Goal: Check status: Check status

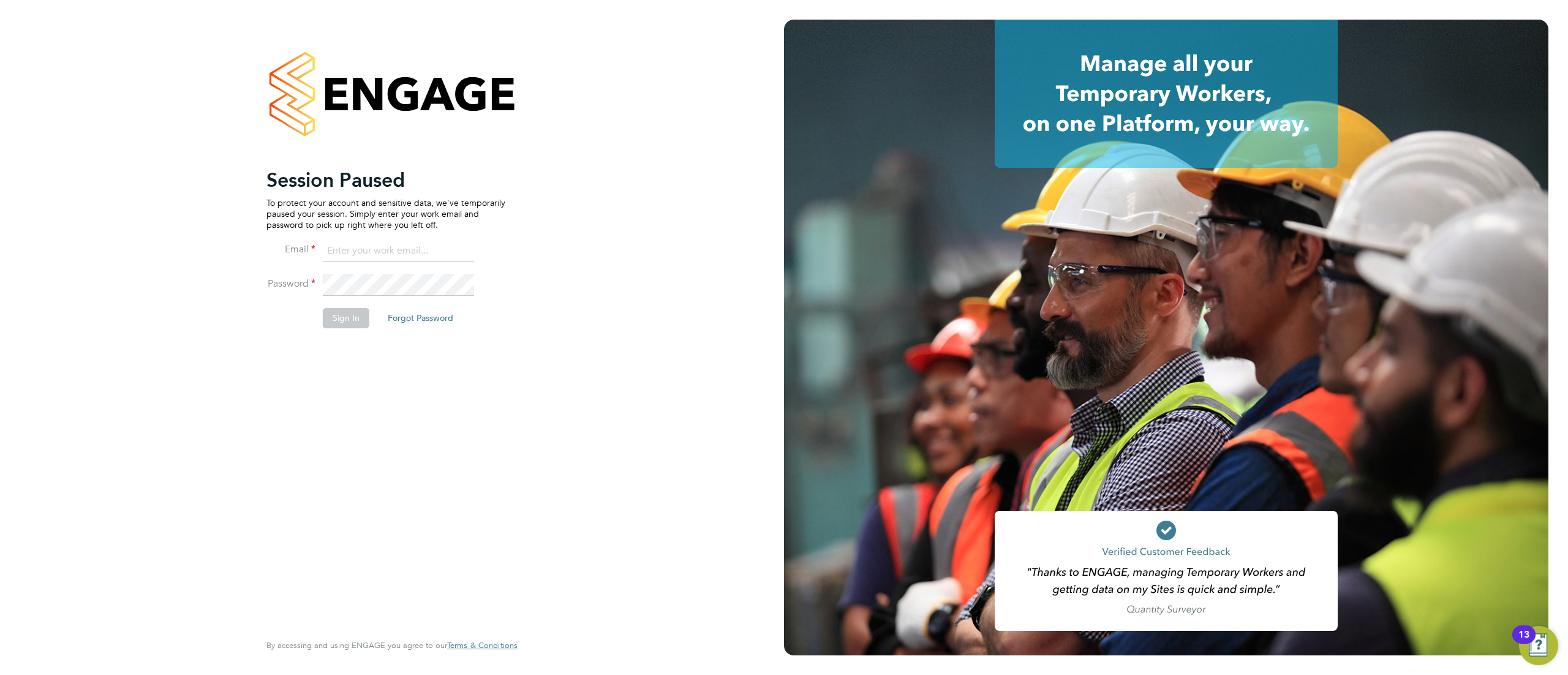
type input "fm@thornbaker.co.uk"
click at [344, 317] on button "Sign In" at bounding box center [346, 318] width 47 height 20
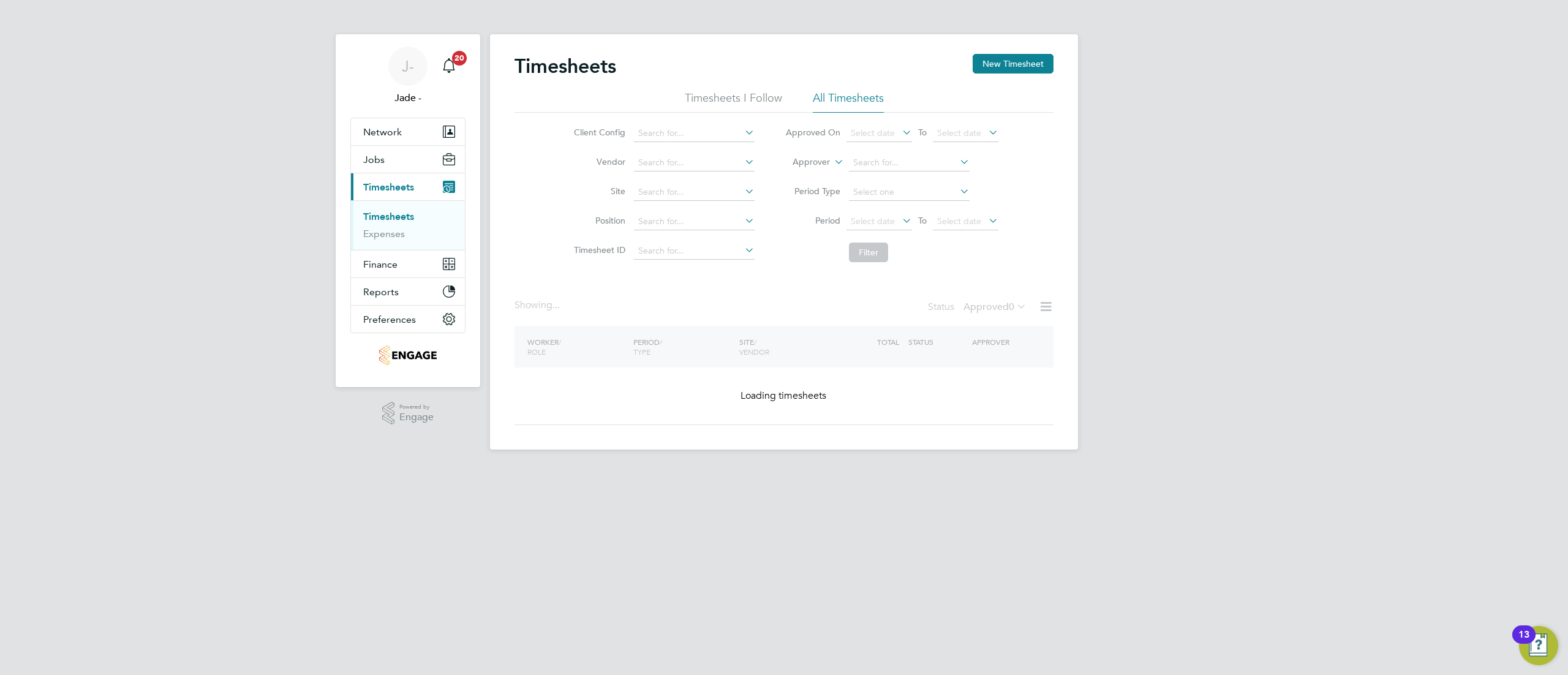
click at [679, 119] on li "Client Config" at bounding box center [662, 133] width 215 height 30
click at [682, 128] on input at bounding box center [694, 133] width 121 height 17
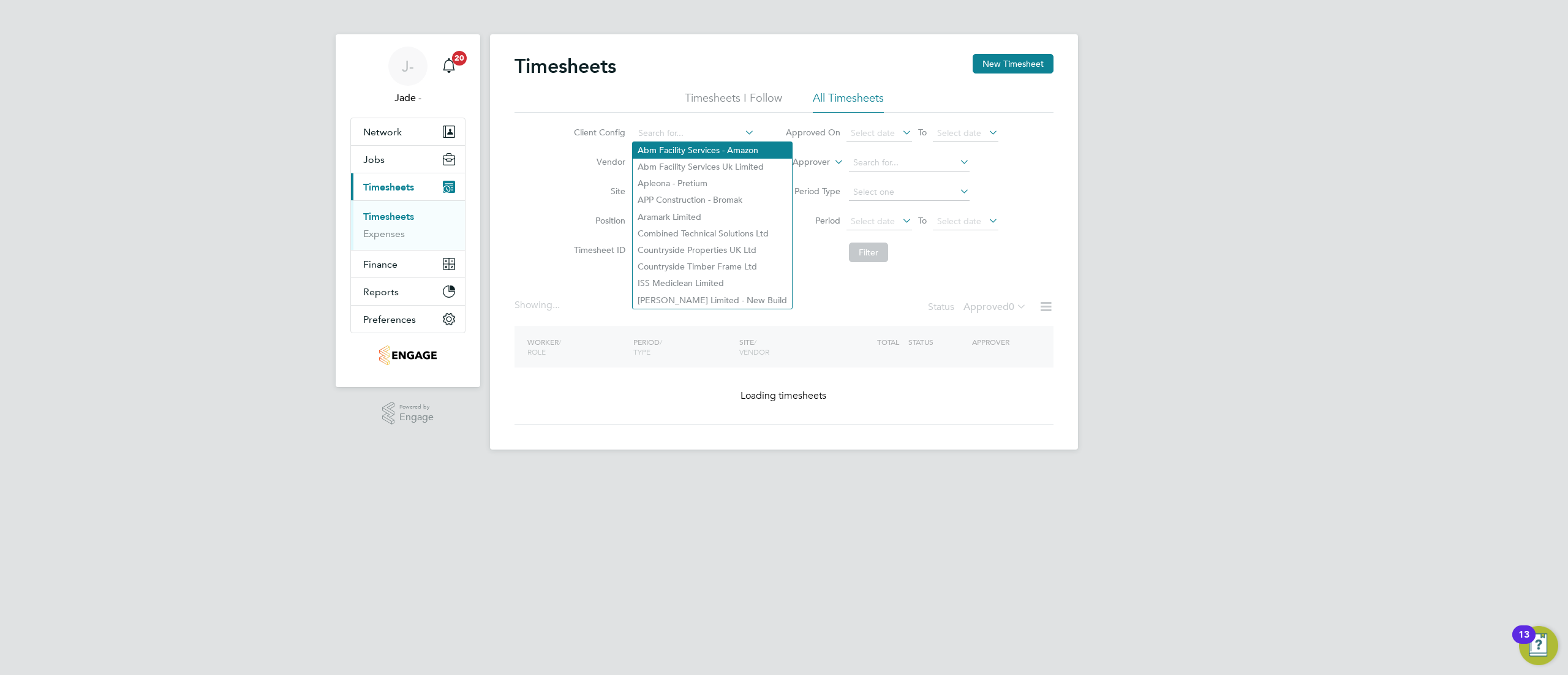
click at [685, 148] on li "Abm Facility Services - Amazon" at bounding box center [713, 150] width 159 height 16
type input "Abm Facility Services - Amazon"
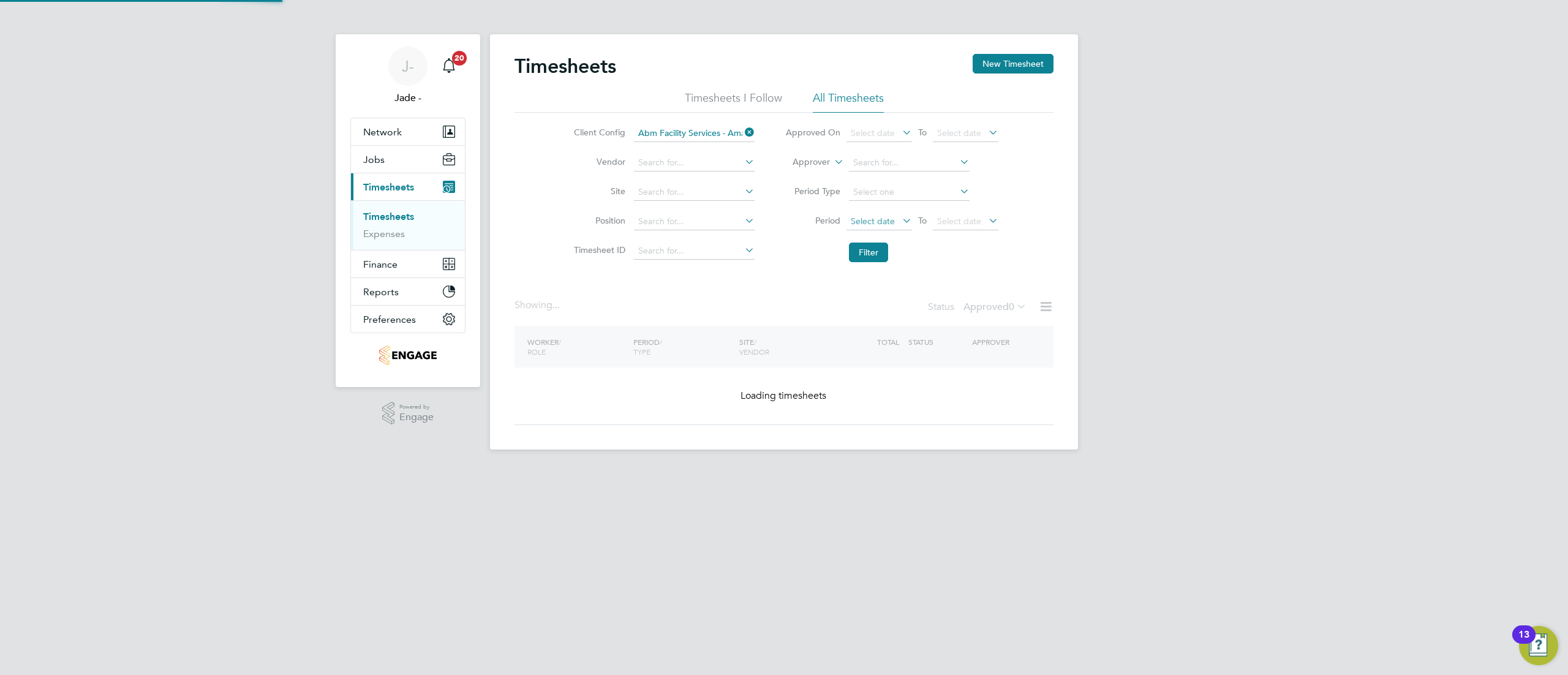
click at [882, 217] on span "Select date" at bounding box center [873, 221] width 44 height 11
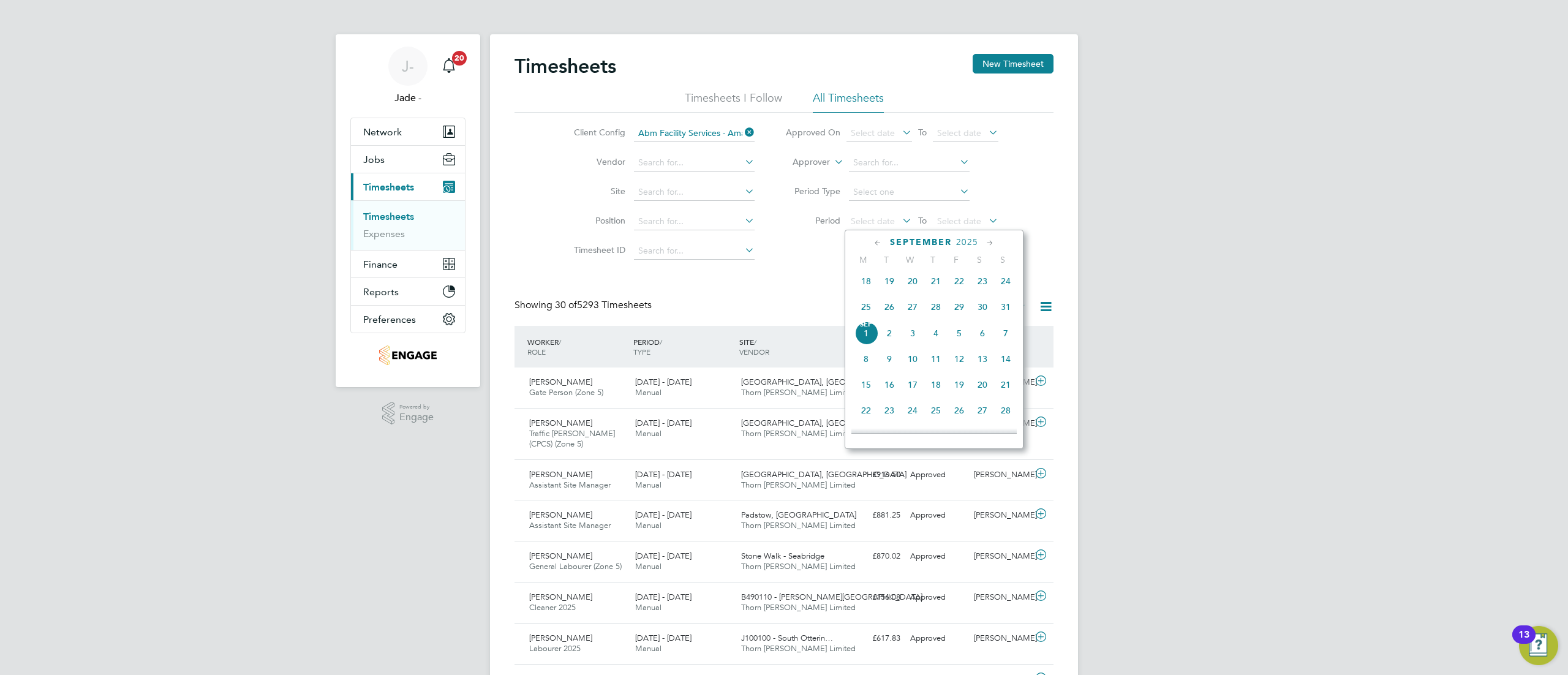
click at [984, 281] on span "23" at bounding box center [982, 281] width 23 height 23
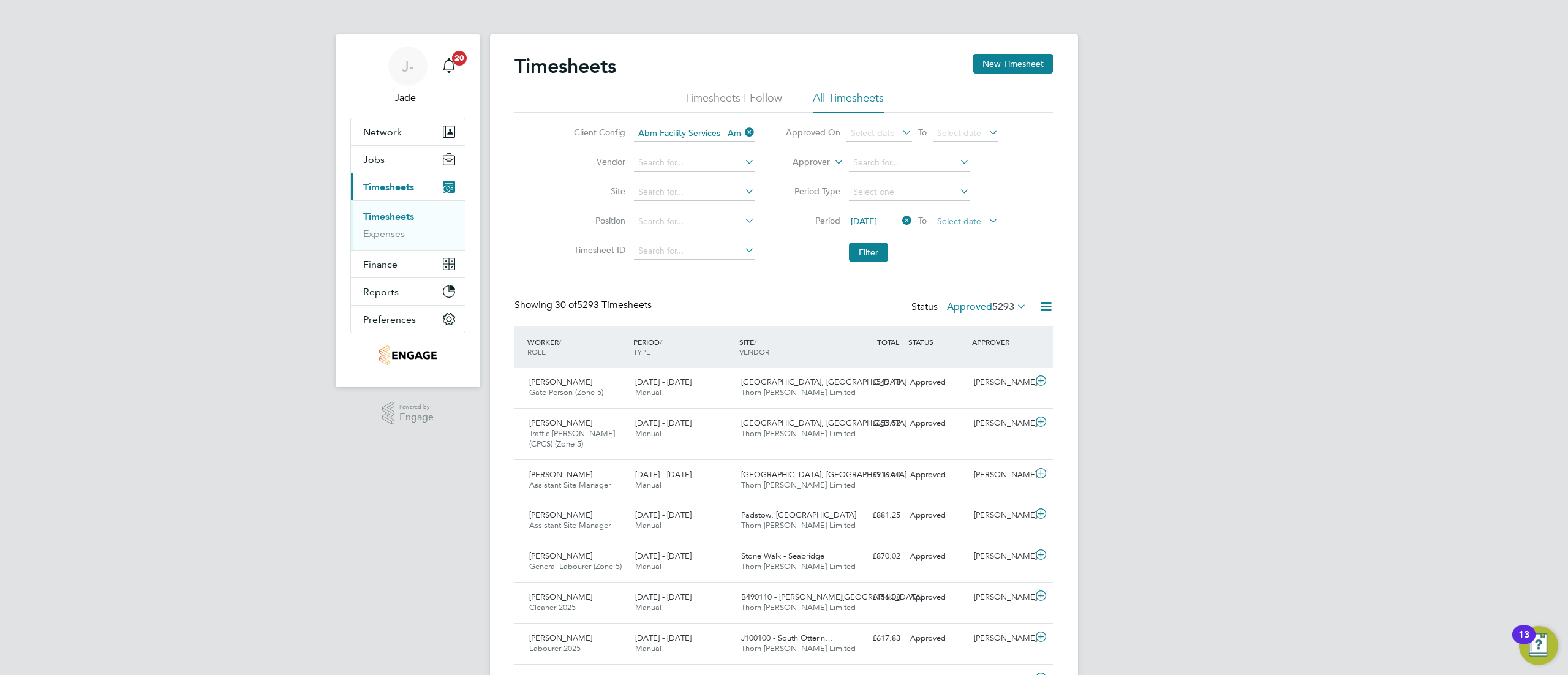
click at [977, 223] on span "Select date" at bounding box center [959, 221] width 44 height 11
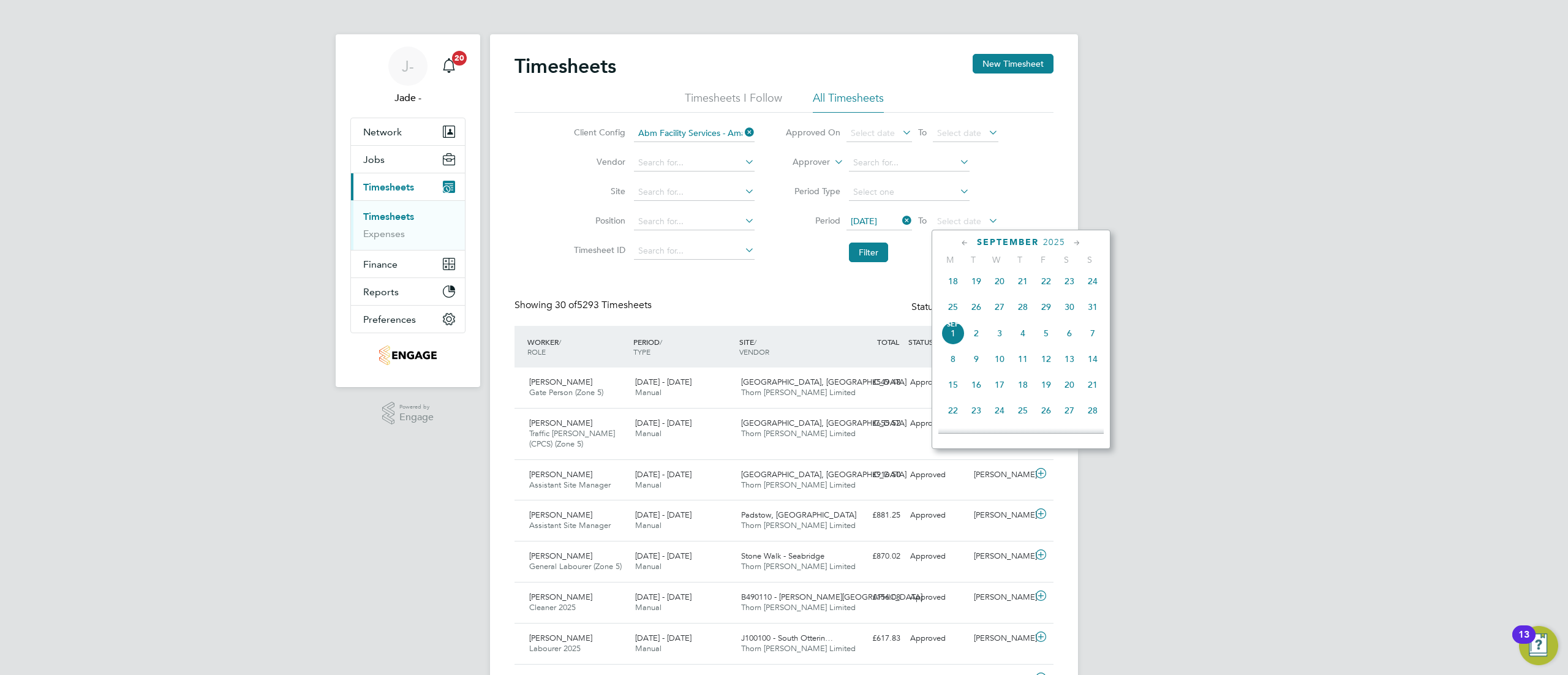
click at [1051, 308] on span "29" at bounding box center [1046, 306] width 23 height 23
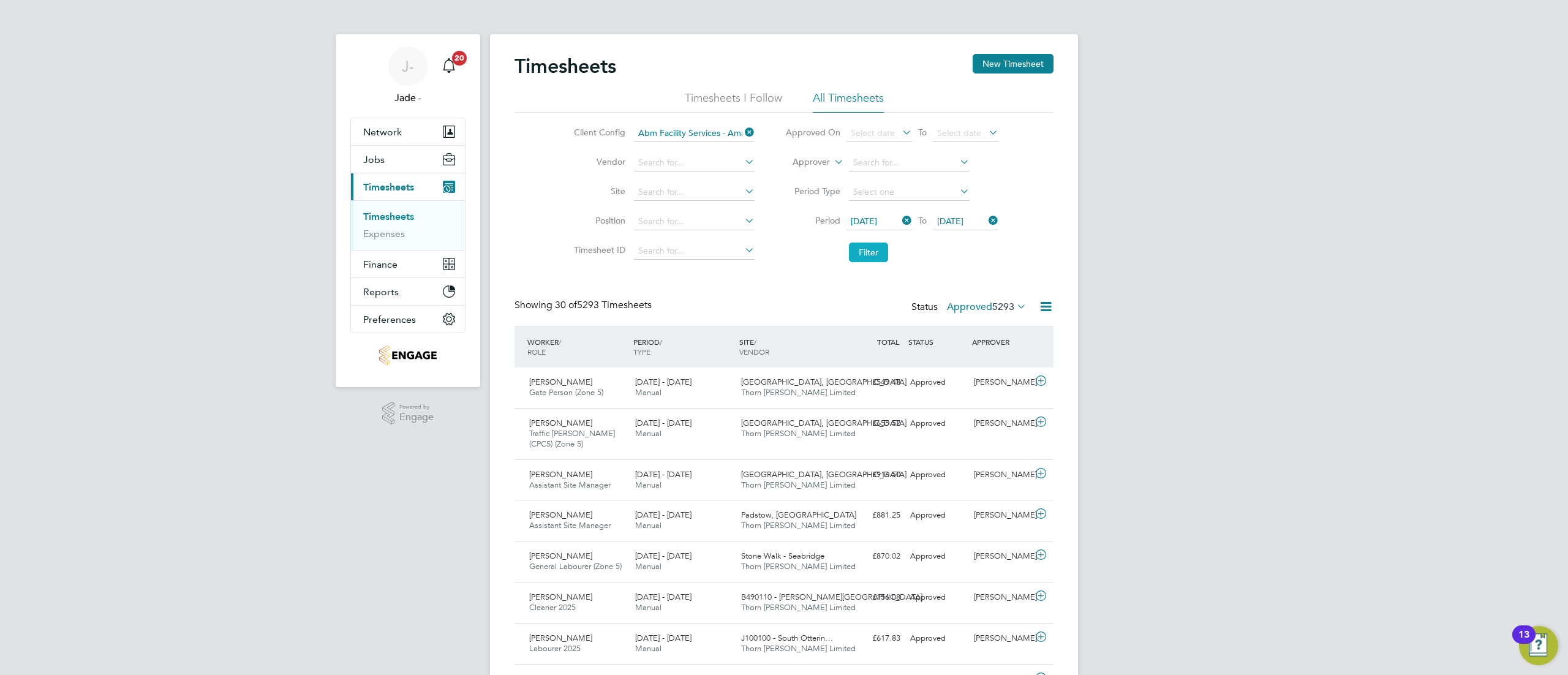
click at [863, 255] on button "Filter" at bounding box center [869, 253] width 40 height 20
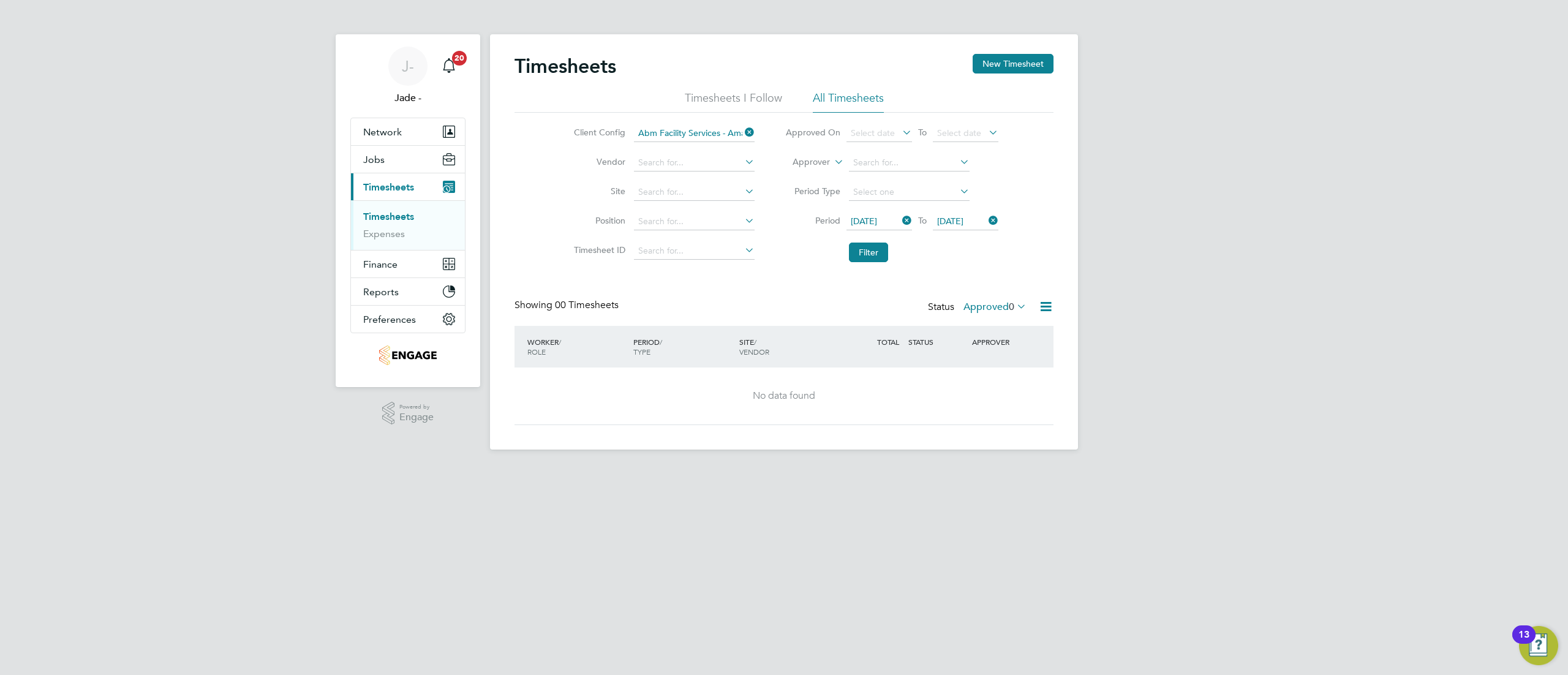
click at [986, 300] on div "Status Approved 0" at bounding box center [978, 308] width 101 height 17
click at [989, 303] on label "Approved 0" at bounding box center [994, 306] width 63 height 12
click at [994, 361] on li "Submitted" at bounding box center [993, 363] width 56 height 17
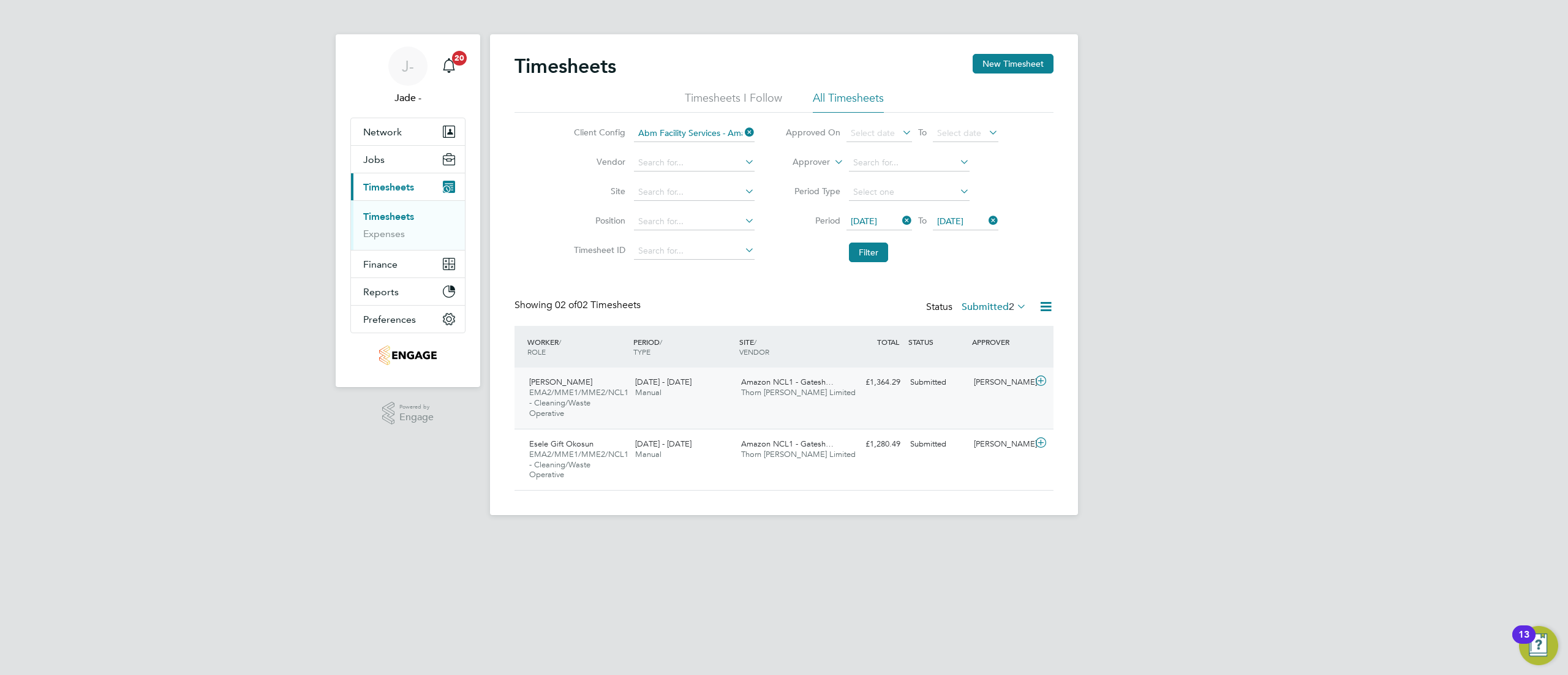
click at [680, 401] on div "[DATE] - [DATE] Manual" at bounding box center [683, 387] width 106 height 30
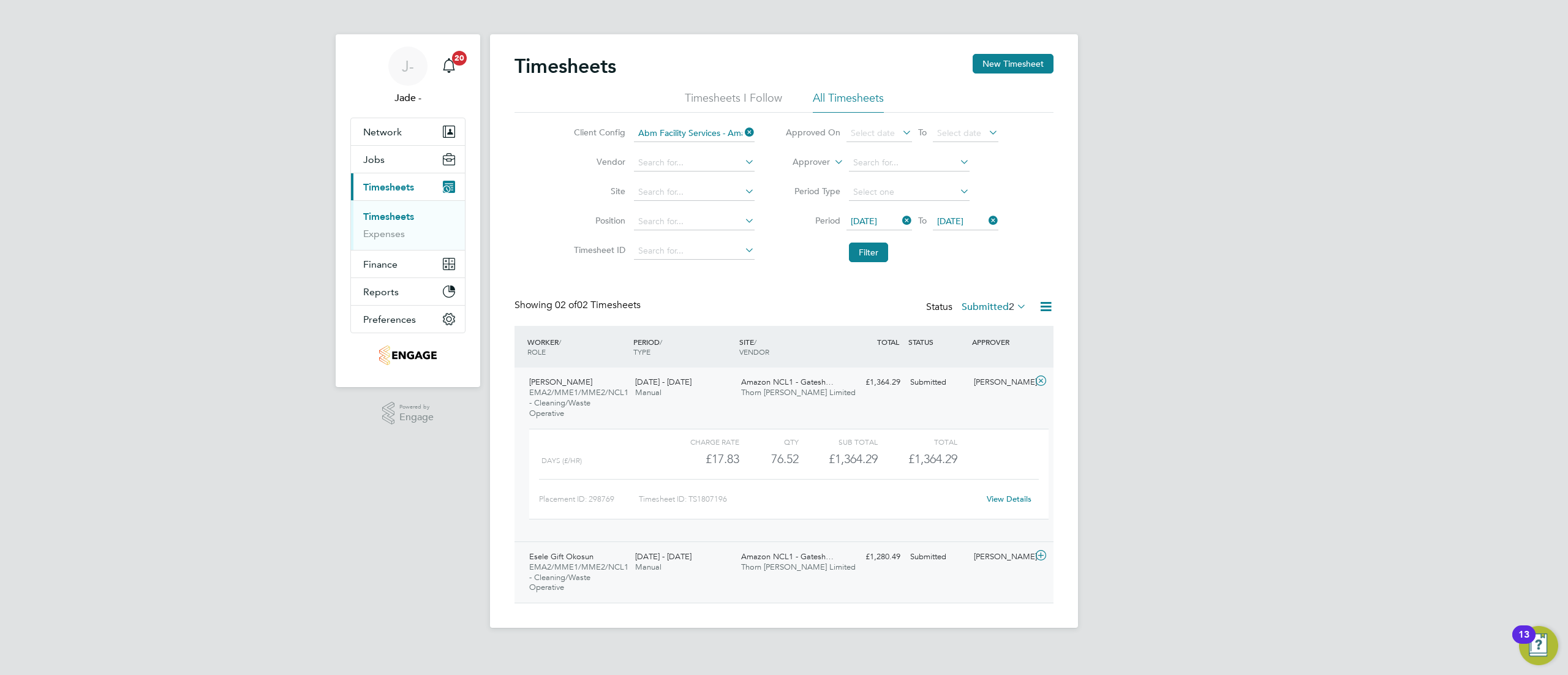
click at [689, 585] on div "Esele Gift Okosun EMA2/MME1/MME2/NCL1 - Cleaning/Waste Operative [DATE] - [DATE…" at bounding box center [784, 572] width 539 height 62
